Goal: Information Seeking & Learning: Learn about a topic

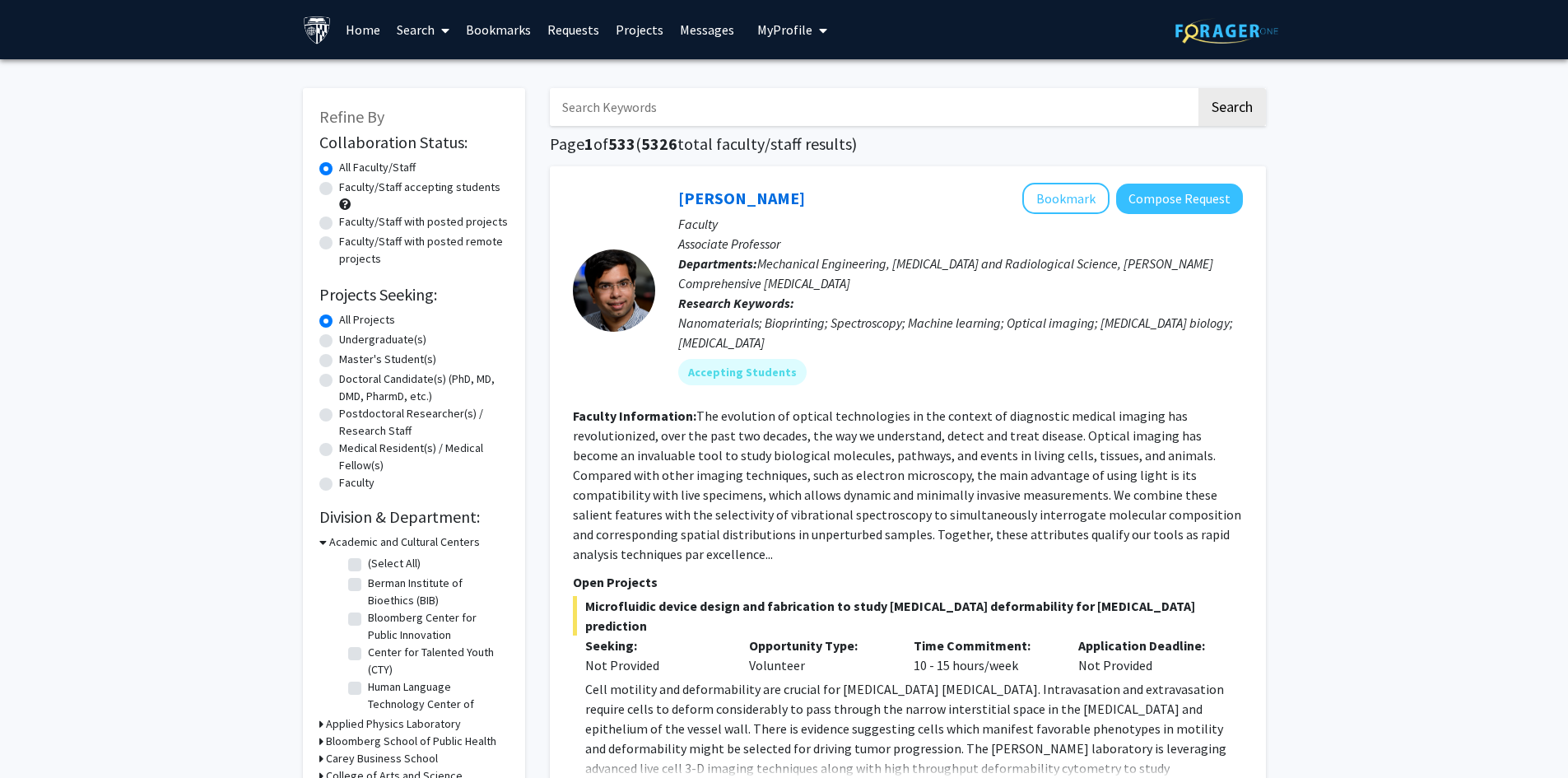
click at [339, 360] on label "Master's Student(s)" at bounding box center [387, 359] width 97 height 17
click at [339, 360] on input "Master's Student(s)" at bounding box center [344, 355] width 10 height 10
radio input "true"
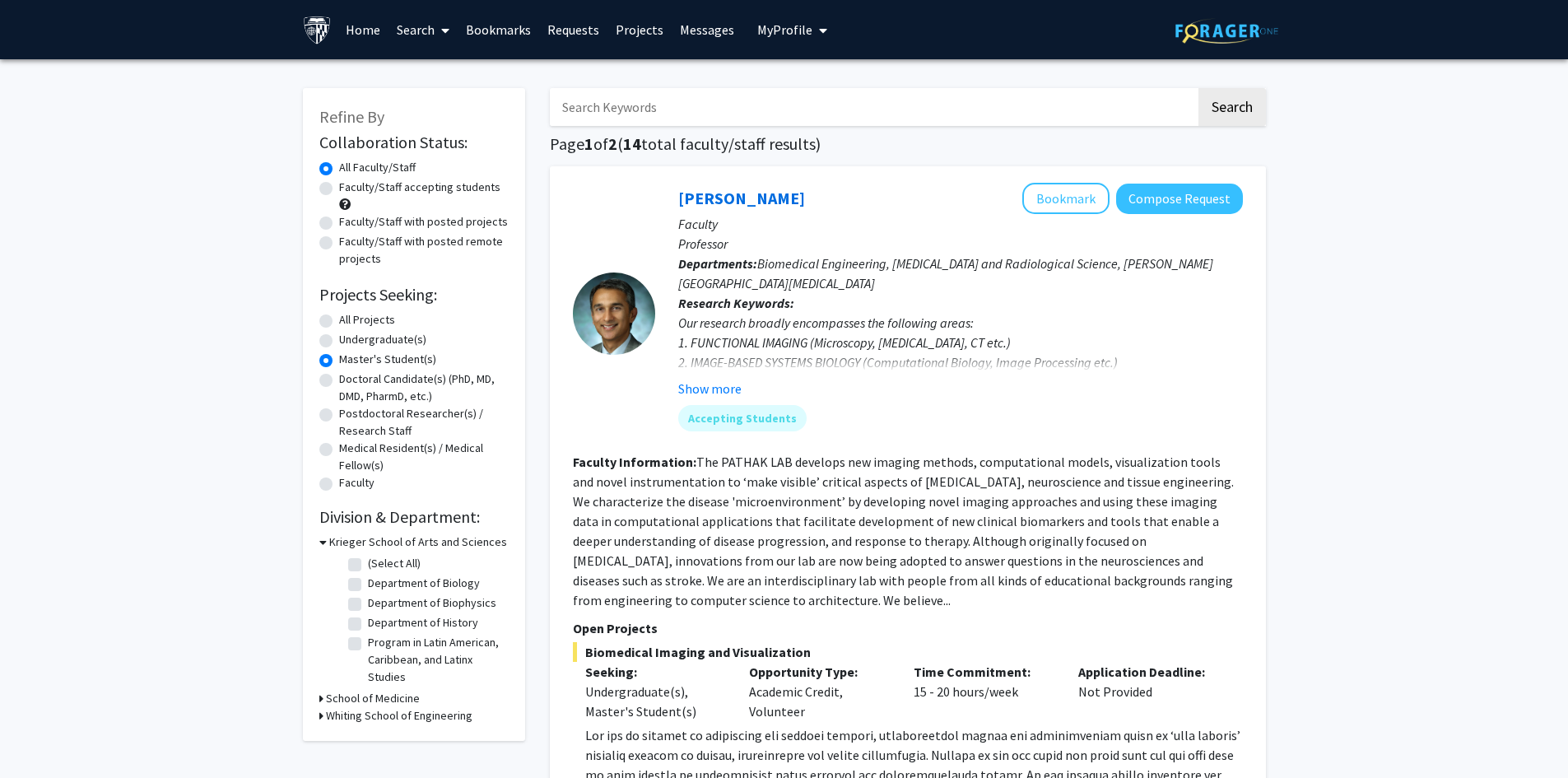
click at [339, 219] on label "Faculty/Staff with posted projects" at bounding box center [423, 221] width 169 height 17
click at [339, 219] on input "Faculty/Staff with posted projects" at bounding box center [344, 218] width 10 height 10
radio input "true"
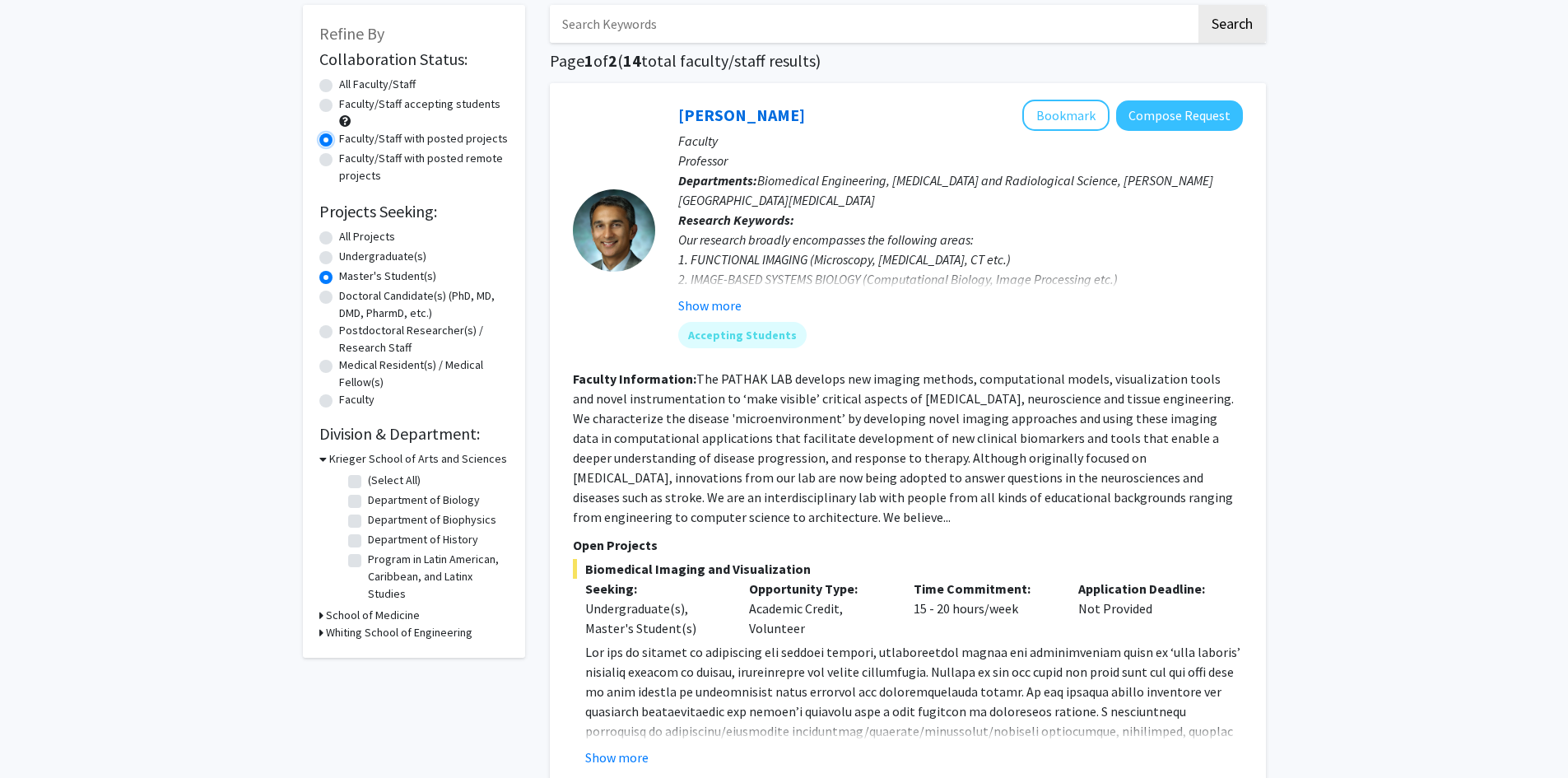
scroll to position [247, 0]
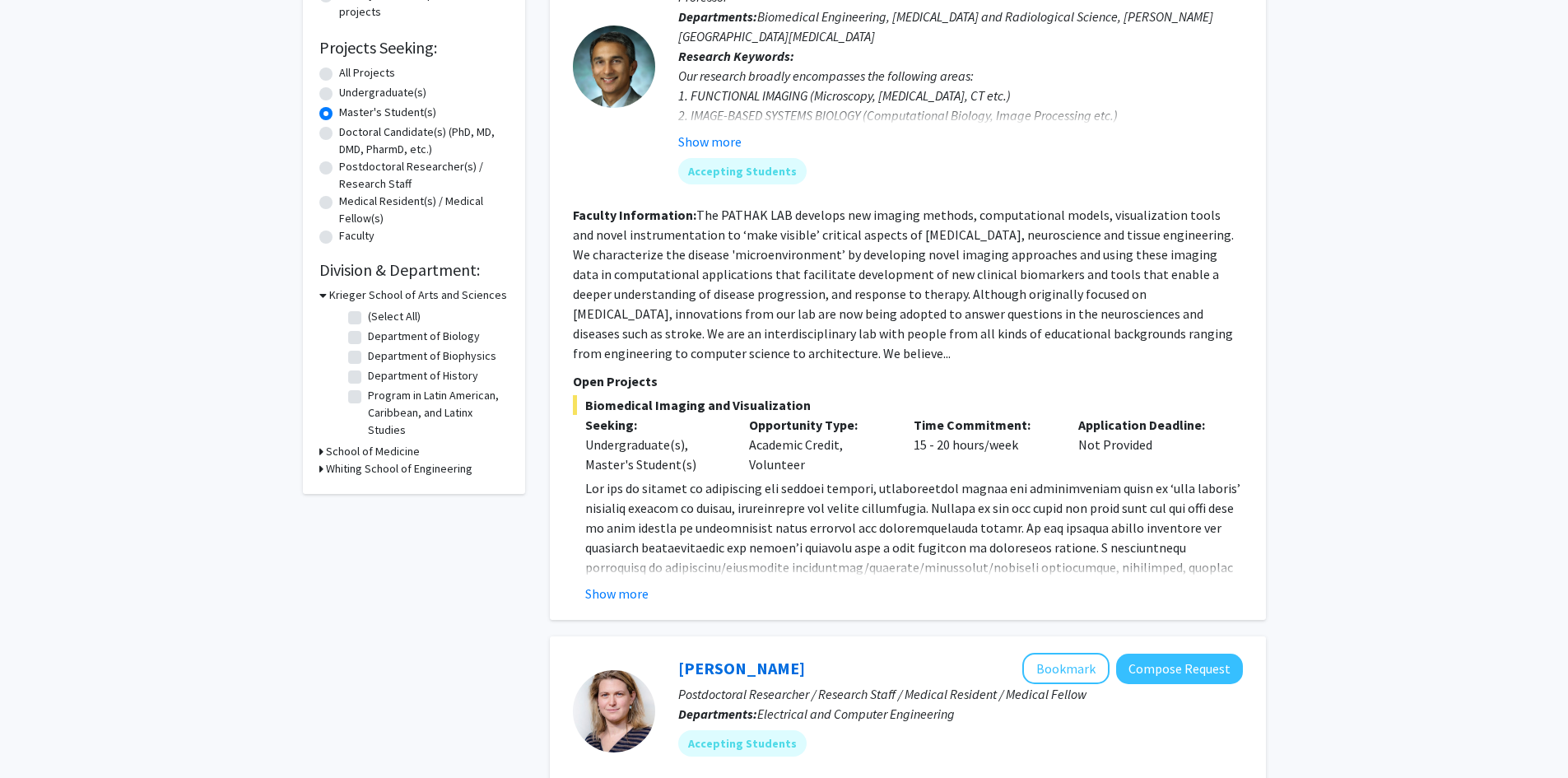
click at [320, 473] on icon at bounding box center [321, 469] width 4 height 17
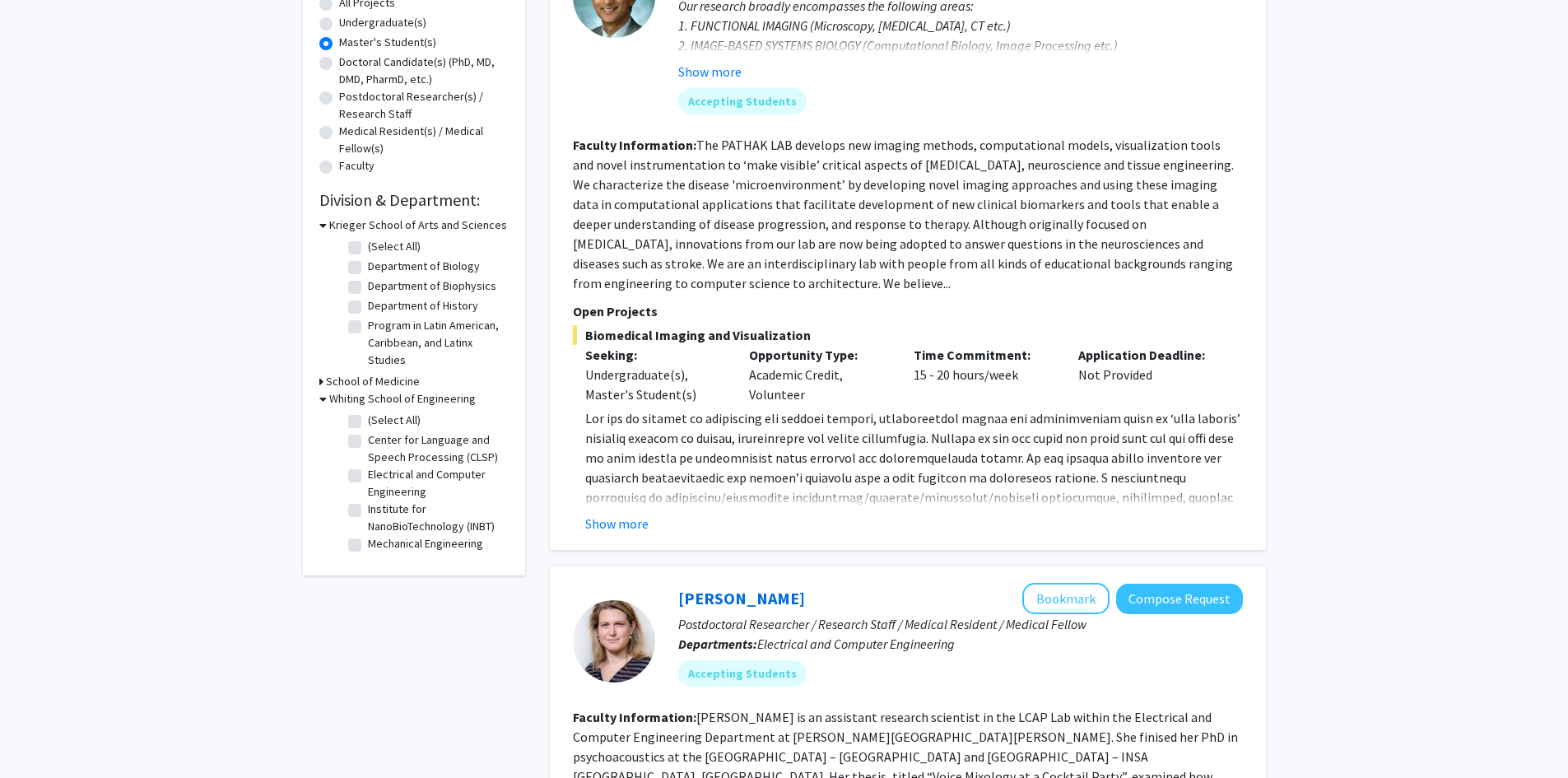
scroll to position [412, 0]
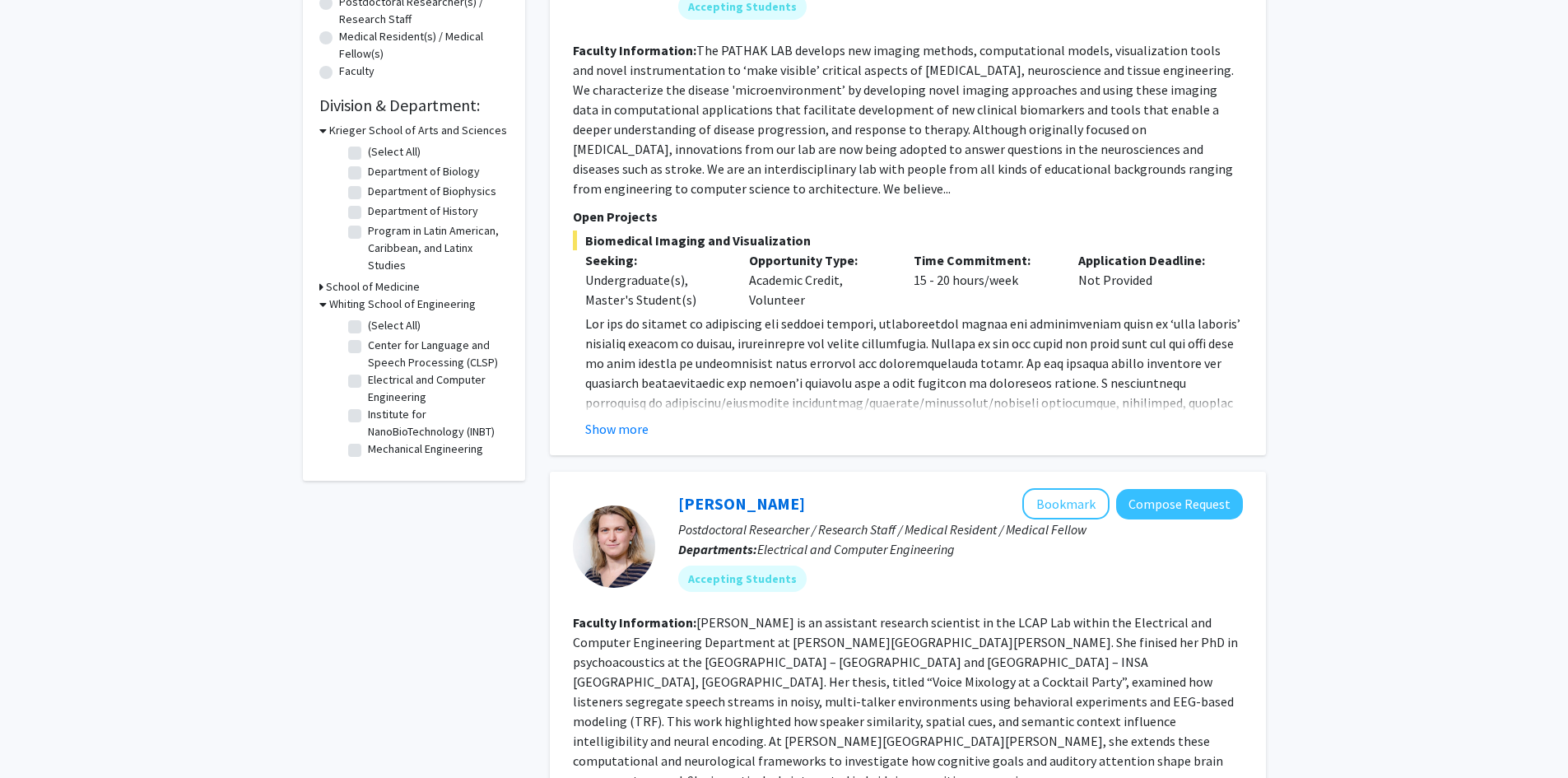
click at [363, 380] on fg-checkbox "Electrical and Computer Engineering Electrical and Computer Engineering" at bounding box center [427, 388] width 156 height 35
click at [368, 325] on label "(Select All)" at bounding box center [395, 325] width 53 height 17
click at [368, 325] on input "(Select All)" at bounding box center [373, 321] width 10 height 10
checkbox input "true"
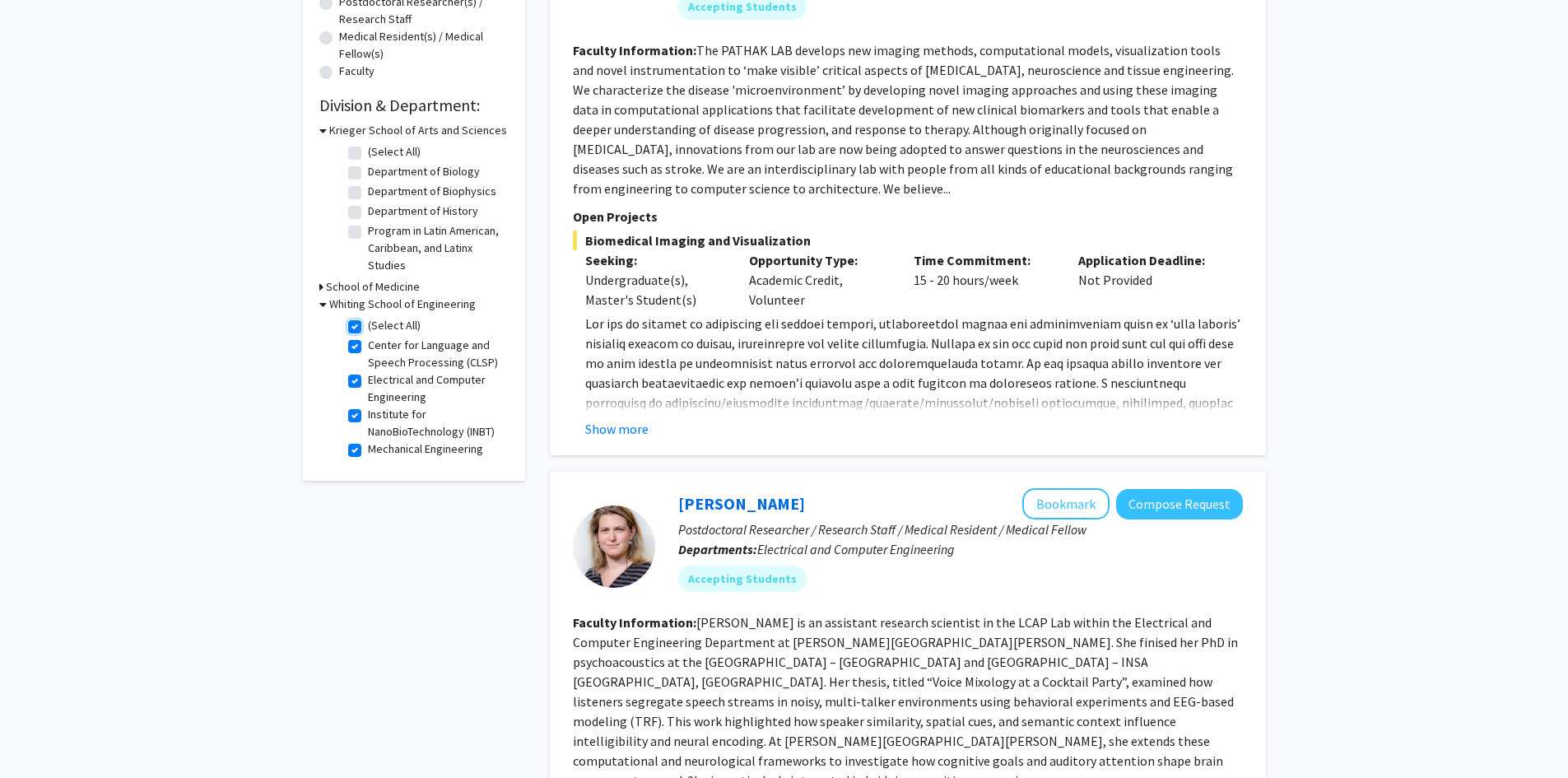
checkbox input "true"
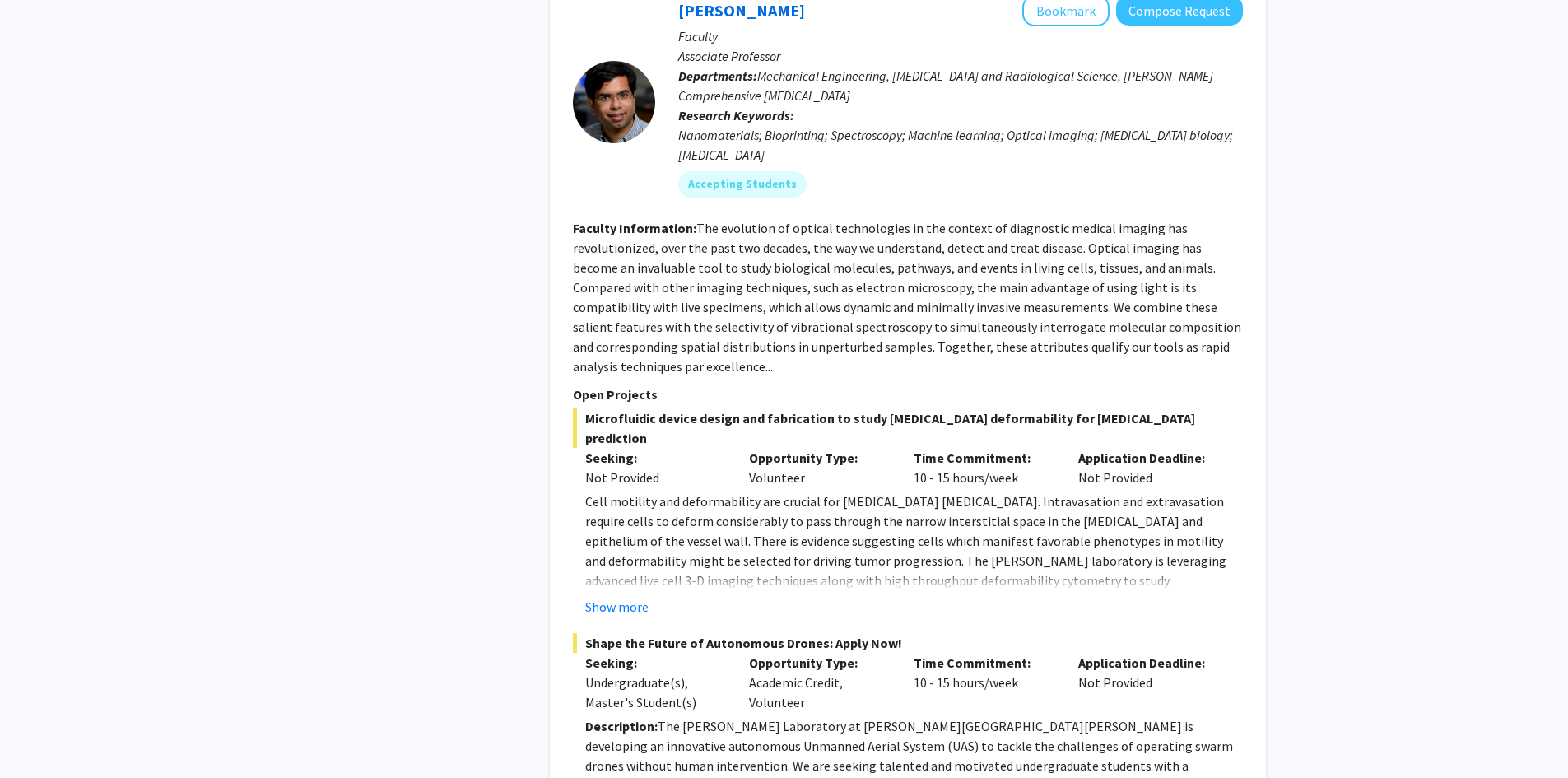
scroll to position [5062, 0]
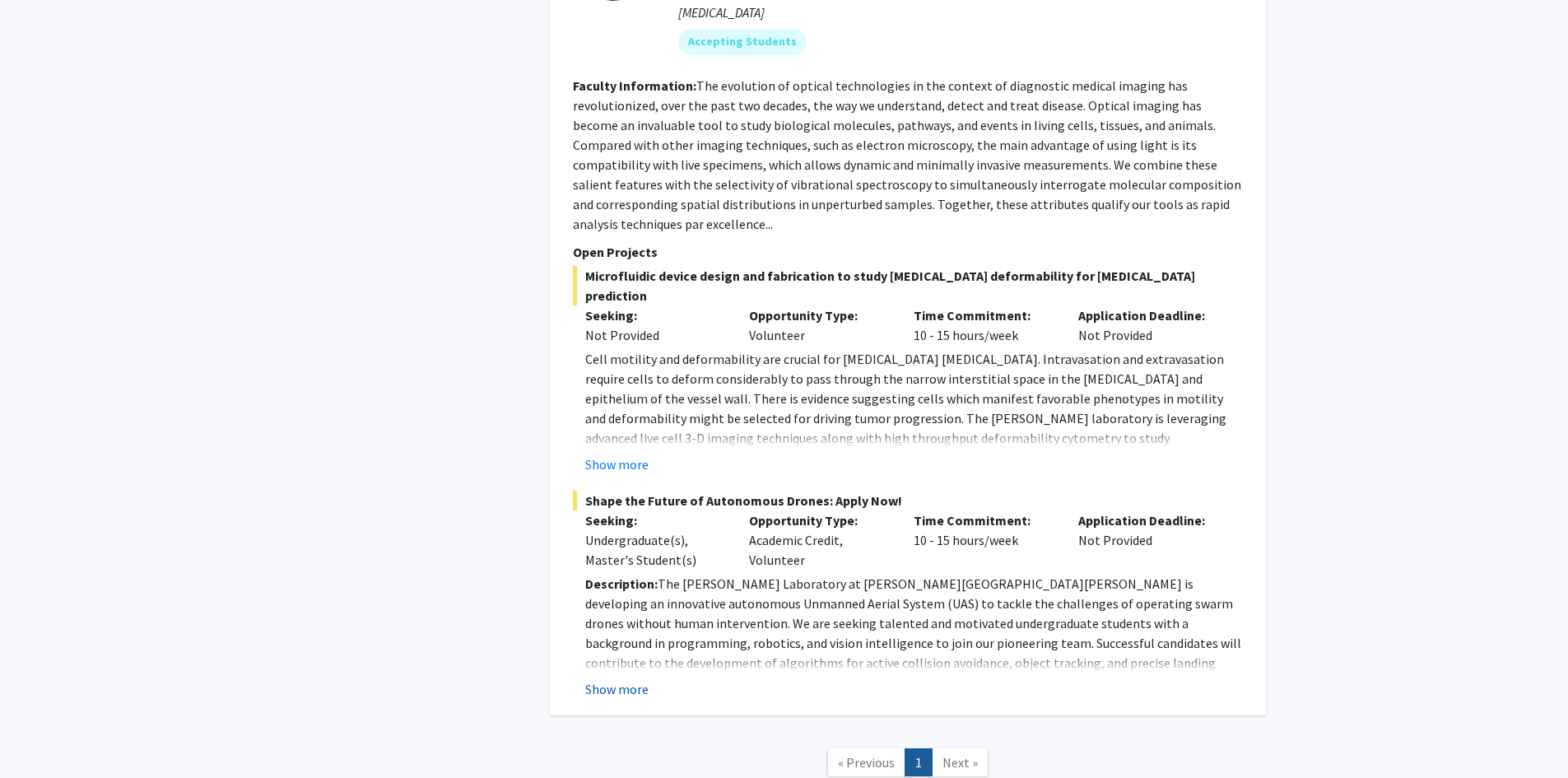
click at [627, 679] on button "Show more" at bounding box center [616, 689] width 63 height 20
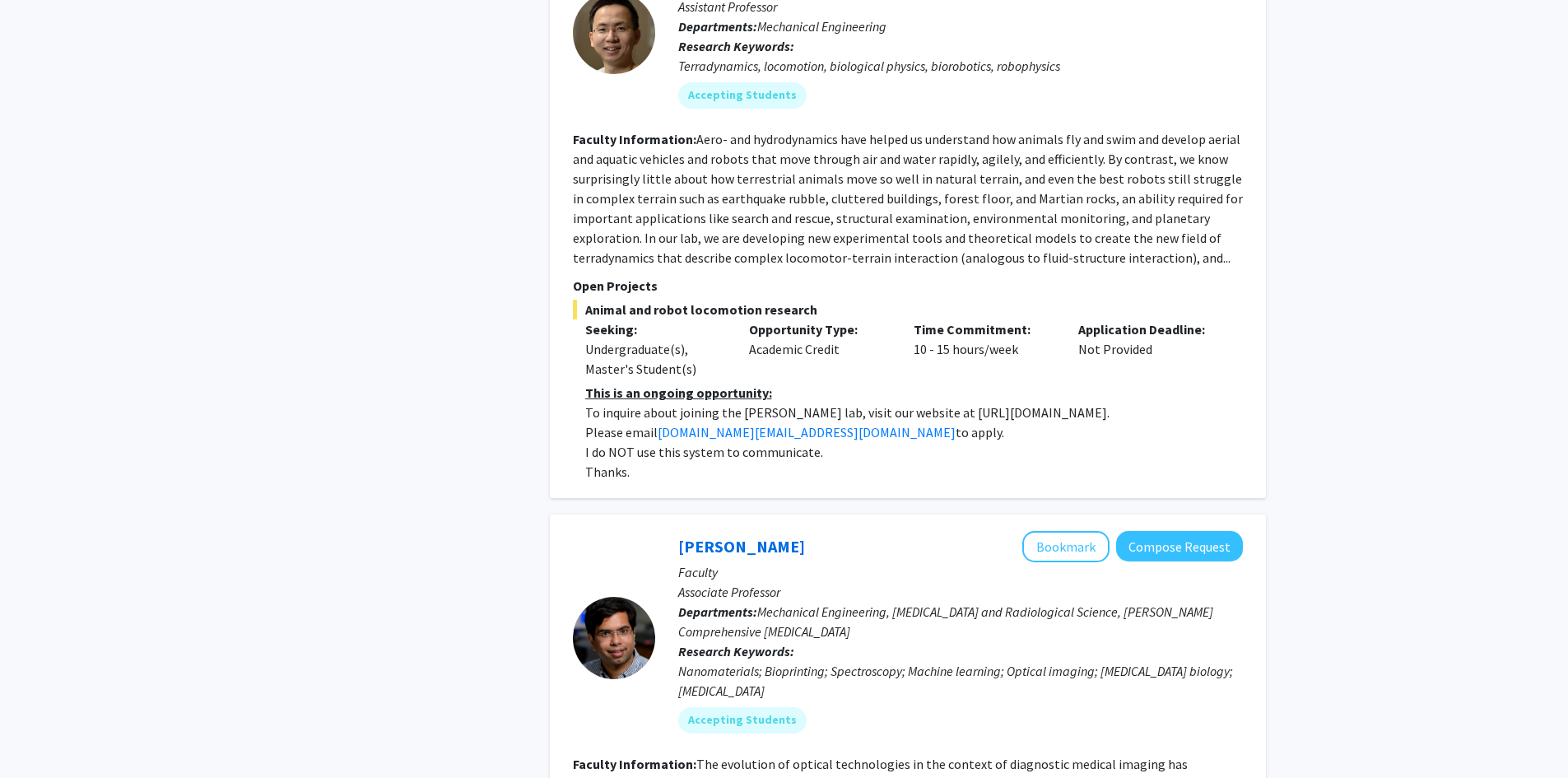
scroll to position [4219, 0]
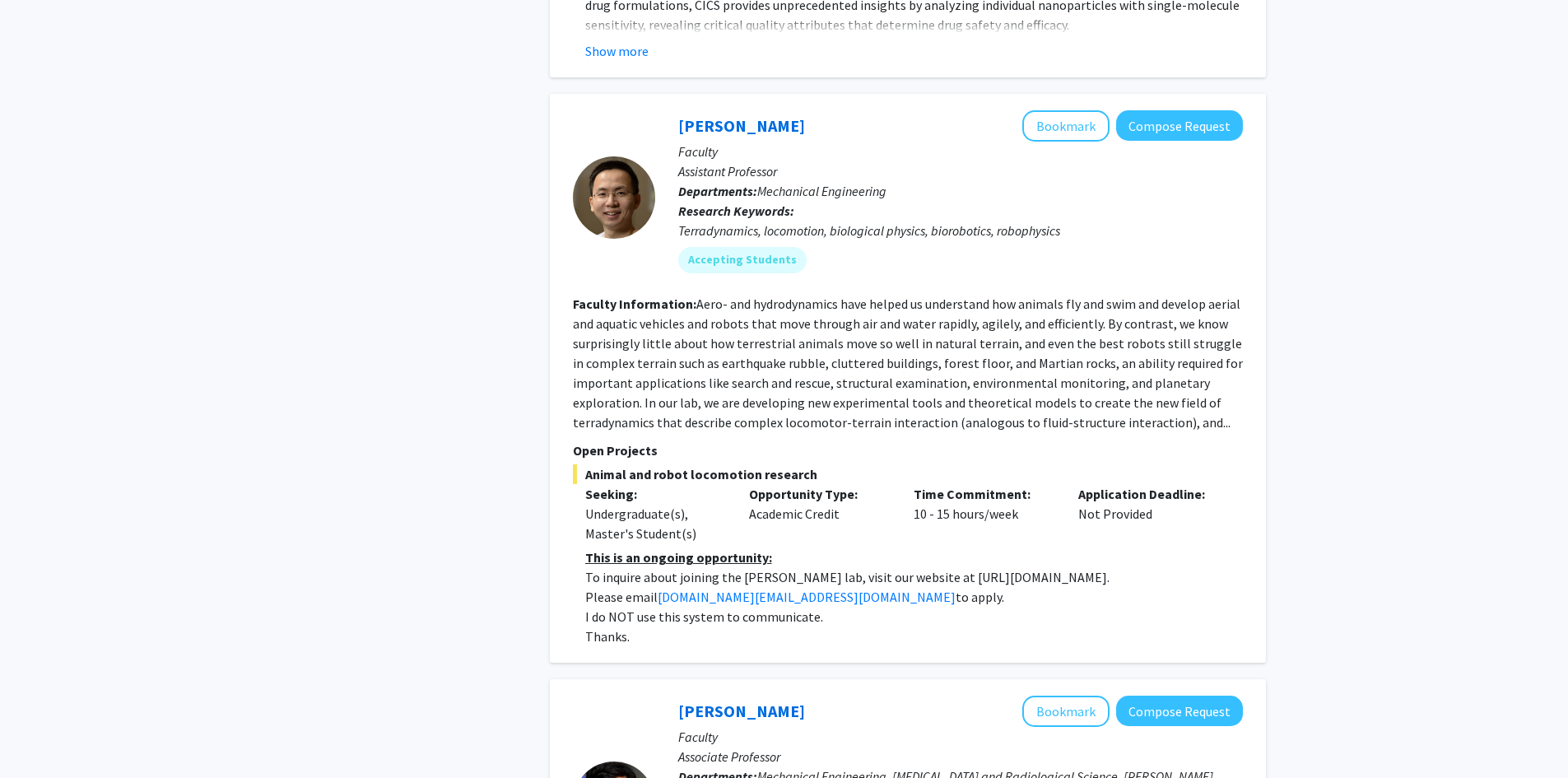
drag, startPoint x: 912, startPoint y: 482, endPoint x: 1063, endPoint y: 480, distance: 151.0
click at [1063, 567] on p "To inquire about joining the [PERSON_NAME] lab, visit our website at [URL][DOMA…" at bounding box center [913, 576] width 657 height 20
copy p "[URL][DOMAIN_NAME]."
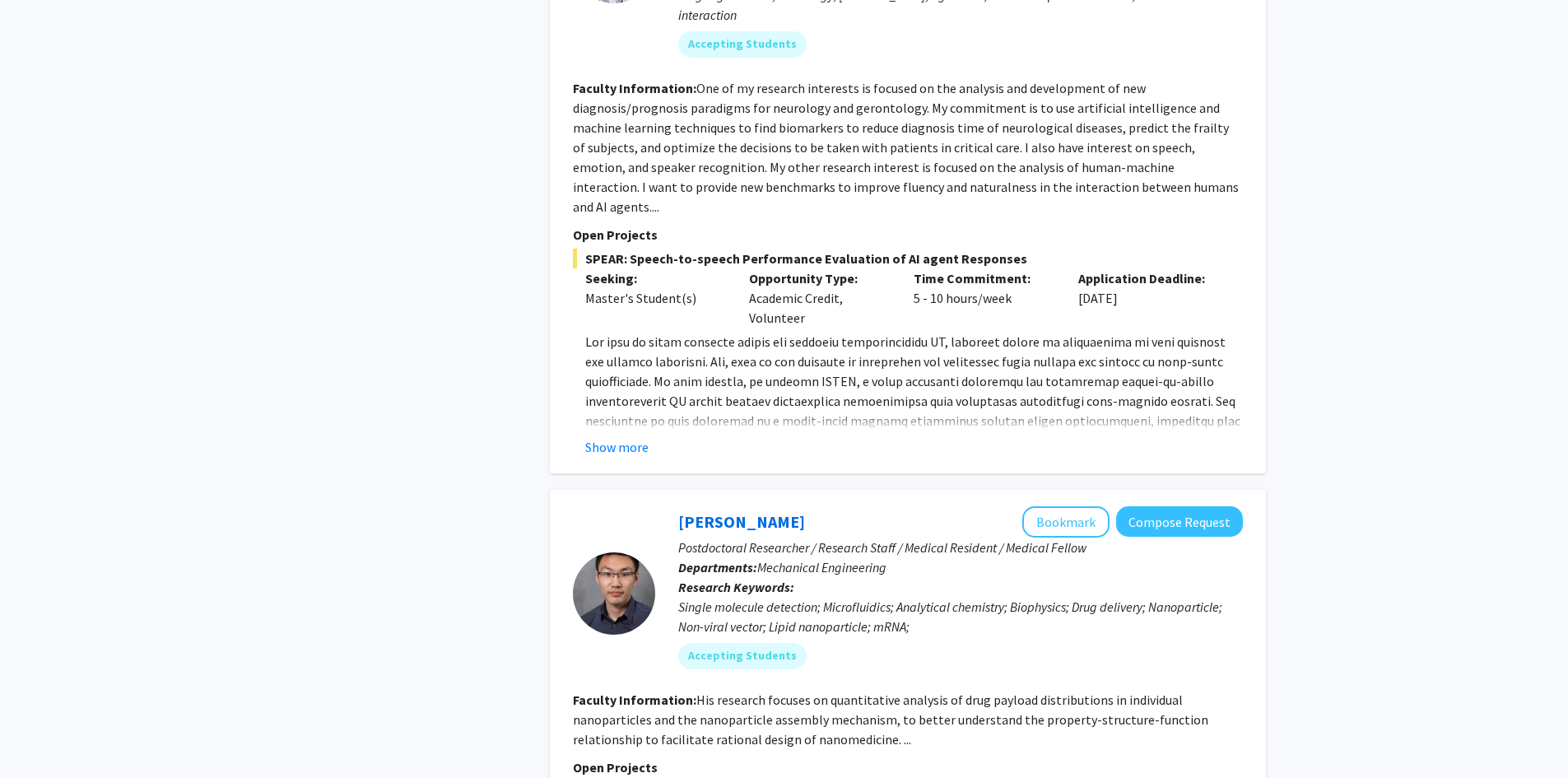
scroll to position [2572, 0]
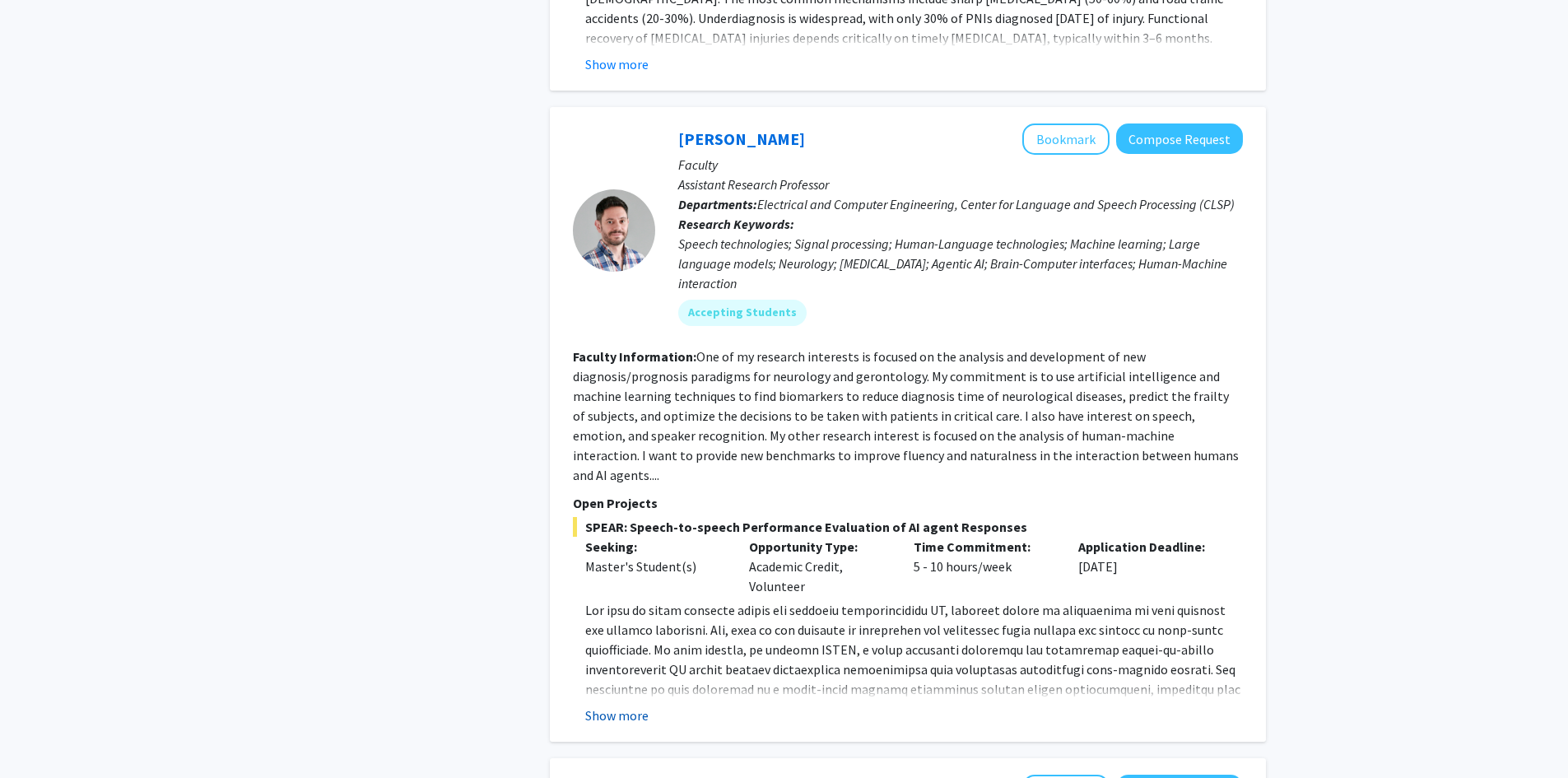
click at [633, 705] on button "Show more" at bounding box center [616, 715] width 63 height 20
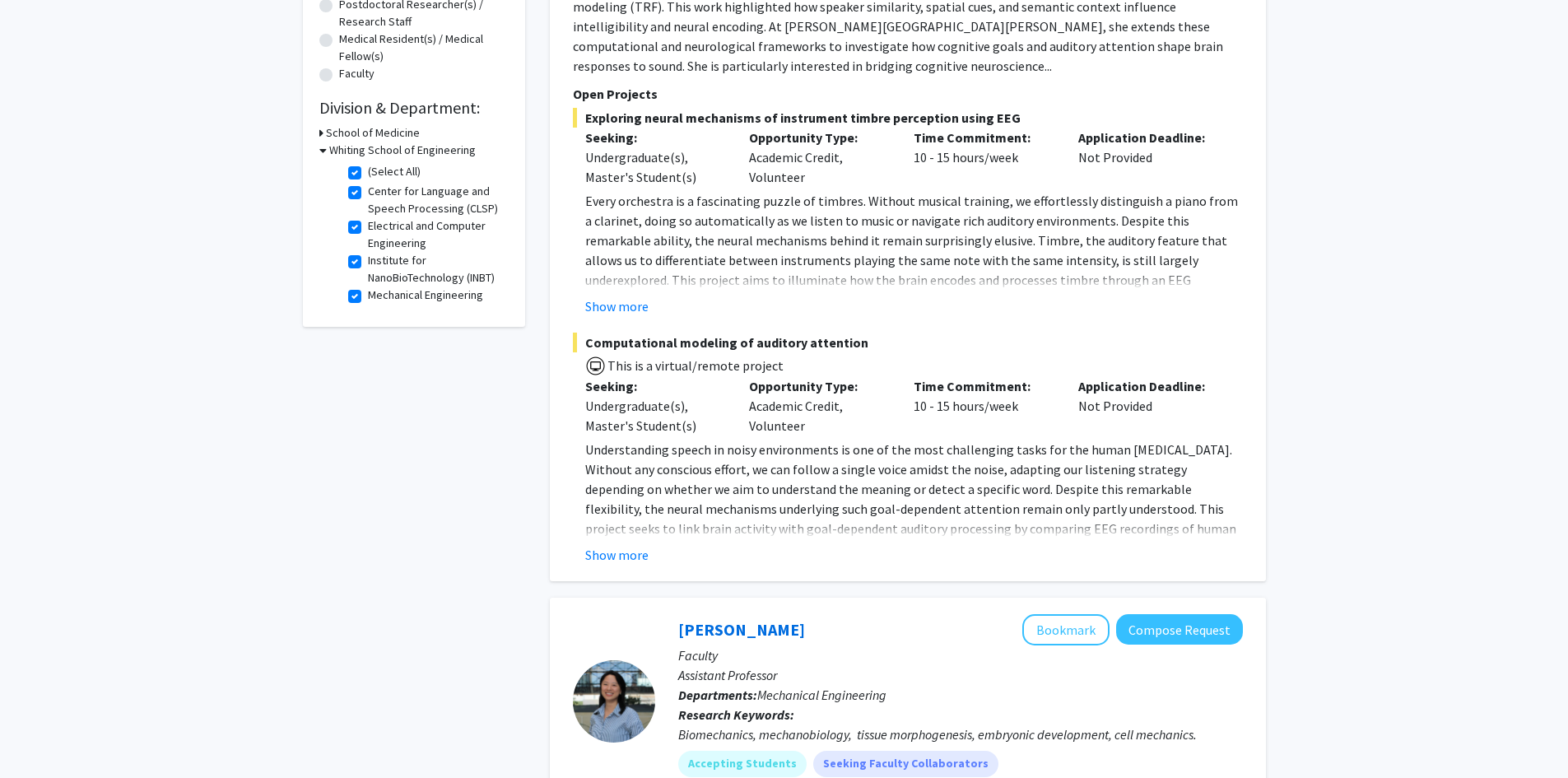
scroll to position [21, 0]
